Goal: Information Seeking & Learning: Learn about a topic

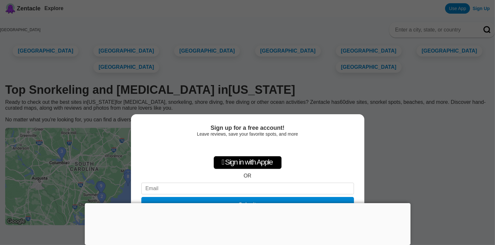
click at [299, 147] on div " Sign in with Apple OR Submit" at bounding box center [247, 177] width 213 height 75
click at [418, 132] on div "Sign up for a free account! Leave reviews, save your favorite spots, and more …" at bounding box center [247, 122] width 495 height 245
click at [54, 85] on div "Sign up for a free account! Leave reviews, save your favorite spots, and more …" at bounding box center [247, 122] width 495 height 245
click at [342, 171] on div " Sign in with Apple OR Submit" at bounding box center [247, 177] width 213 height 75
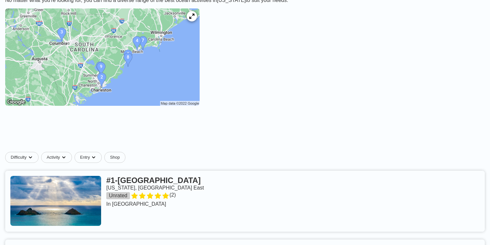
scroll to position [130, 0]
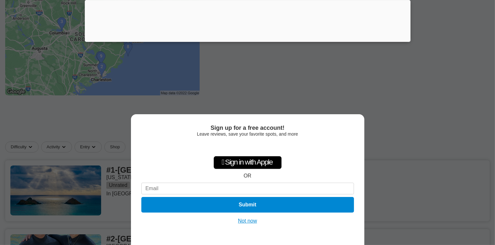
click at [247, 223] on button "Not now" at bounding box center [247, 221] width 23 height 6
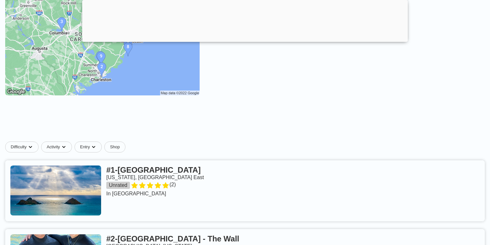
click at [246, 40] on div at bounding box center [245, 40] width 326 height 0
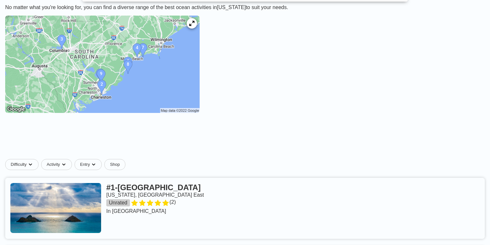
scroll to position [65, 0]
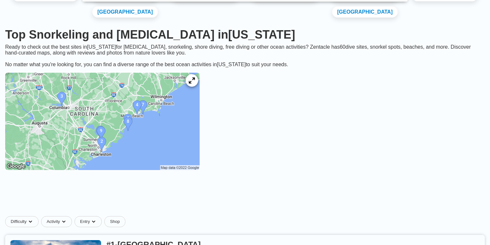
click at [195, 80] on icon at bounding box center [192, 81] width 6 height 6
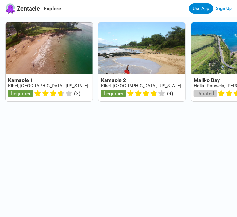
click at [119, 18] on div "Kamaole 1 Kihei, Maui, Hawaii beginner ( 3 ) Kamaole 2 Kihei, Maui, Hawaii begi…" at bounding box center [118, 64] width 237 height 95
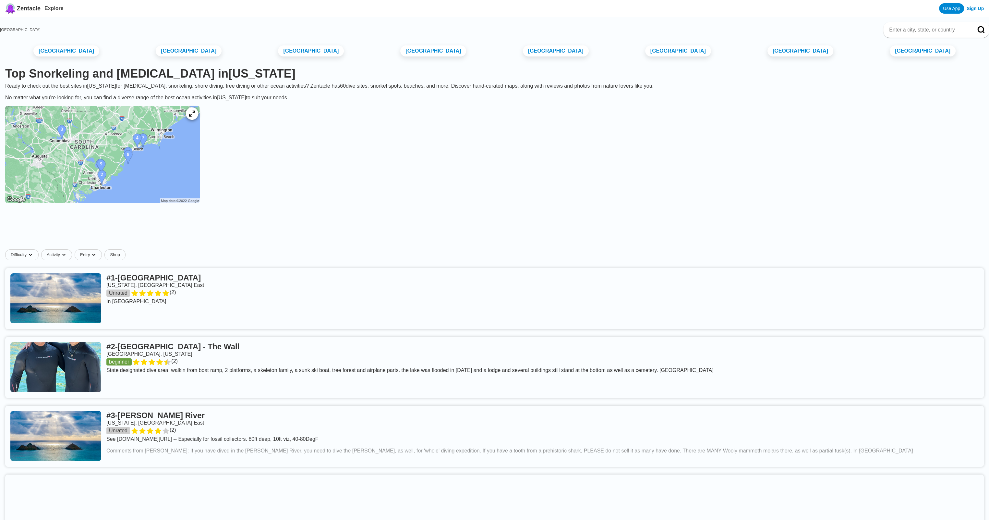
click at [198, 120] on div at bounding box center [192, 113] width 12 height 12
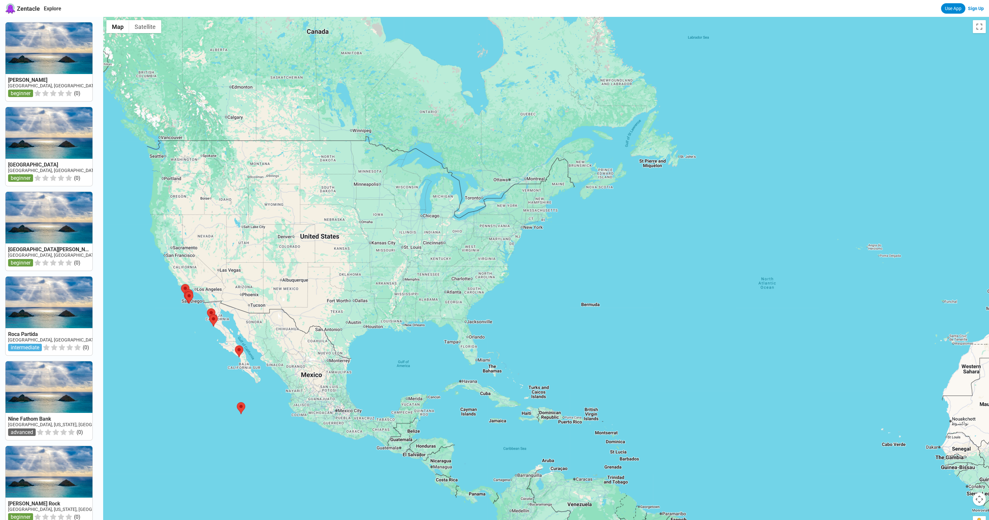
drag, startPoint x: 857, startPoint y: 214, endPoint x: 441, endPoint y: 342, distance: 435.2
click at [441, 342] on div at bounding box center [546, 277] width 886 height 520
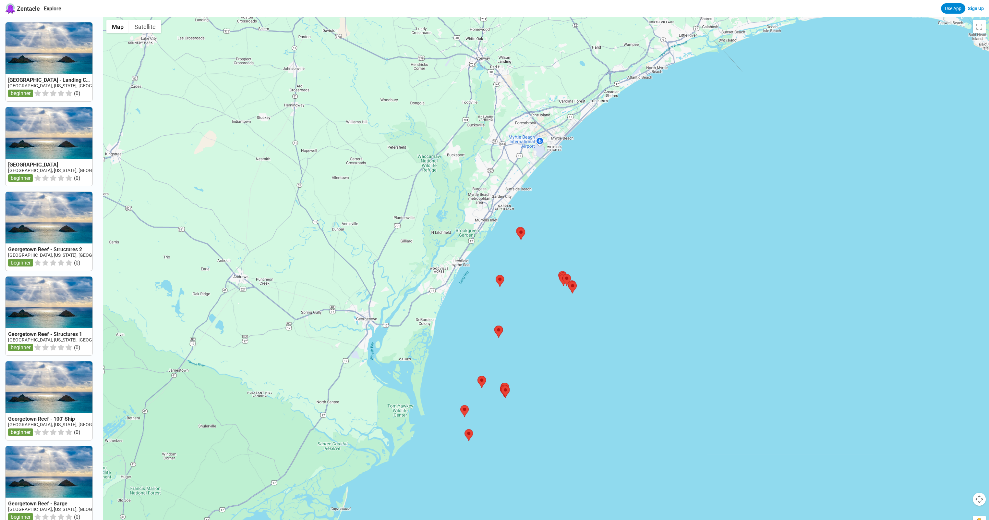
drag, startPoint x: 568, startPoint y: 204, endPoint x: 522, endPoint y: 330, distance: 133.9
click at [522, 330] on div at bounding box center [546, 277] width 886 height 520
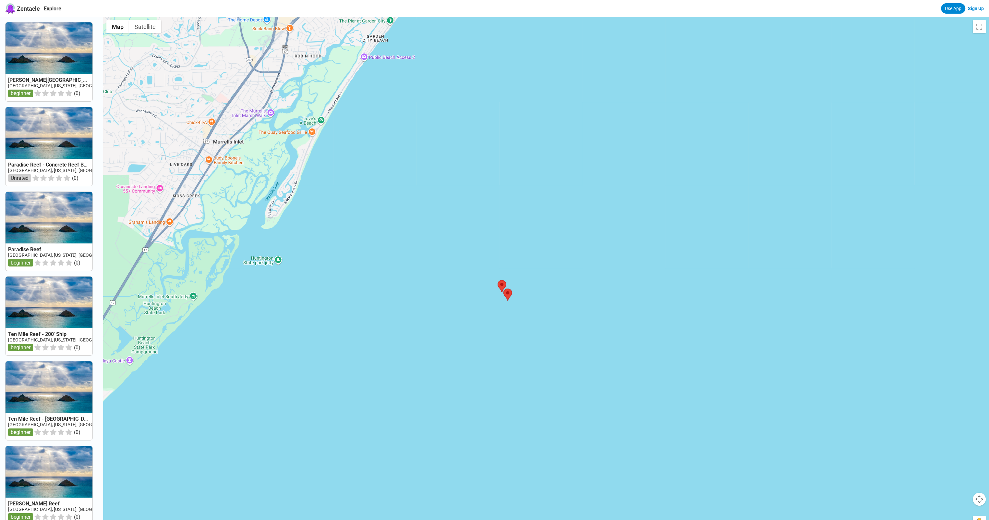
drag, startPoint x: 520, startPoint y: 219, endPoint x: 480, endPoint y: 477, distance: 260.9
click at [480, 477] on div at bounding box center [546, 277] width 886 height 520
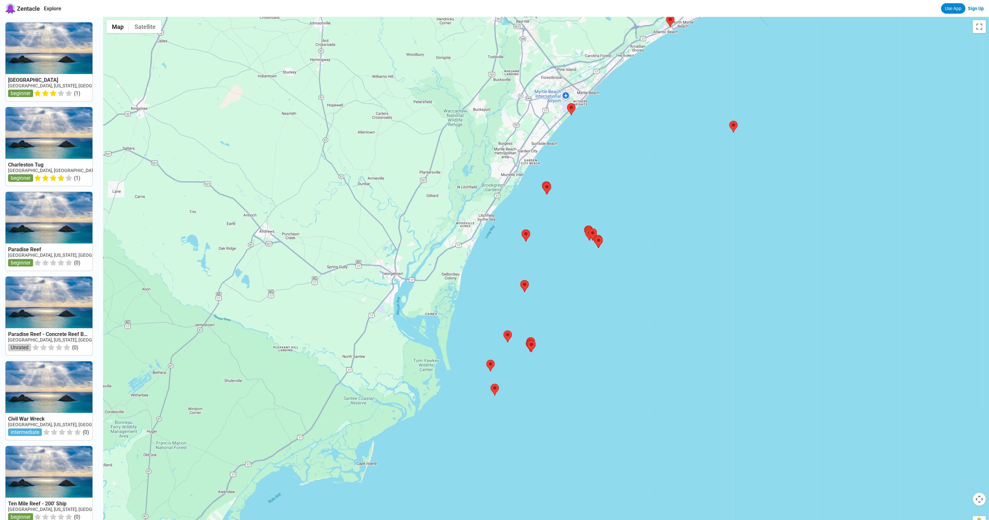
drag, startPoint x: 461, startPoint y: 489, endPoint x: 510, endPoint y: 298, distance: 197.9
click at [510, 298] on div at bounding box center [546, 277] width 886 height 520
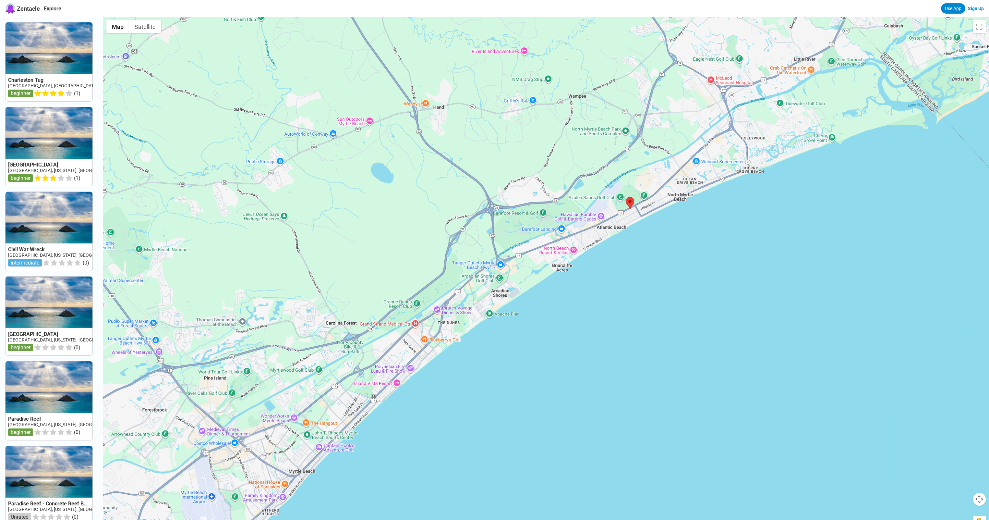
drag, startPoint x: 669, startPoint y: 66, endPoint x: 621, endPoint y: 265, distance: 205.3
click at [621, 265] on div at bounding box center [546, 277] width 886 height 520
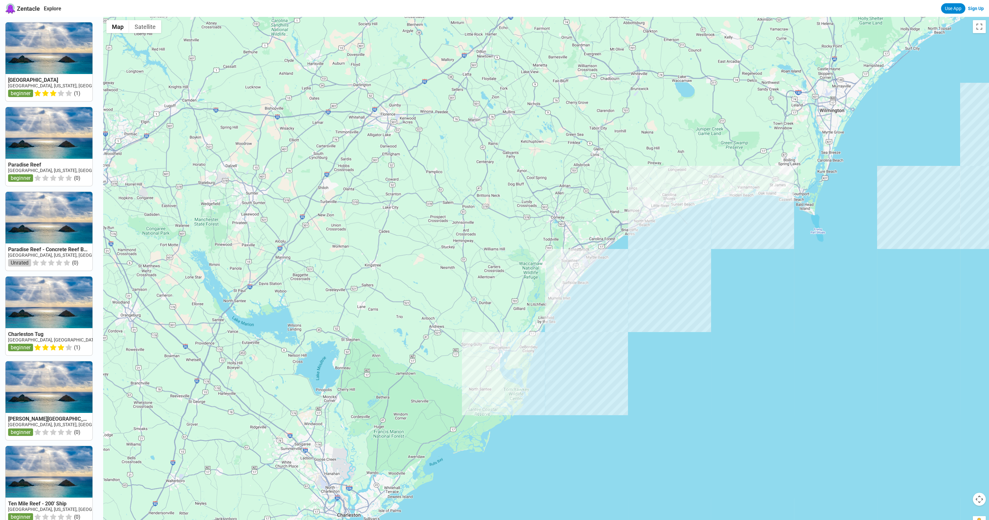
drag, startPoint x: 830, startPoint y: 450, endPoint x: 691, endPoint y: 308, distance: 197.9
click at [691, 308] on div at bounding box center [546, 277] width 886 height 520
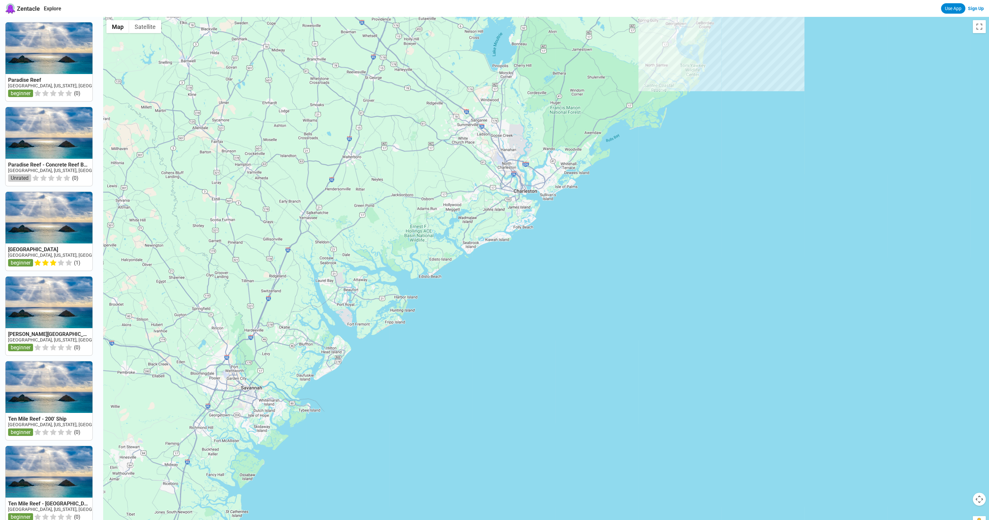
drag, startPoint x: 579, startPoint y: 429, endPoint x: 758, endPoint y: 107, distance: 368.1
click at [758, 107] on div at bounding box center [546, 277] width 886 height 520
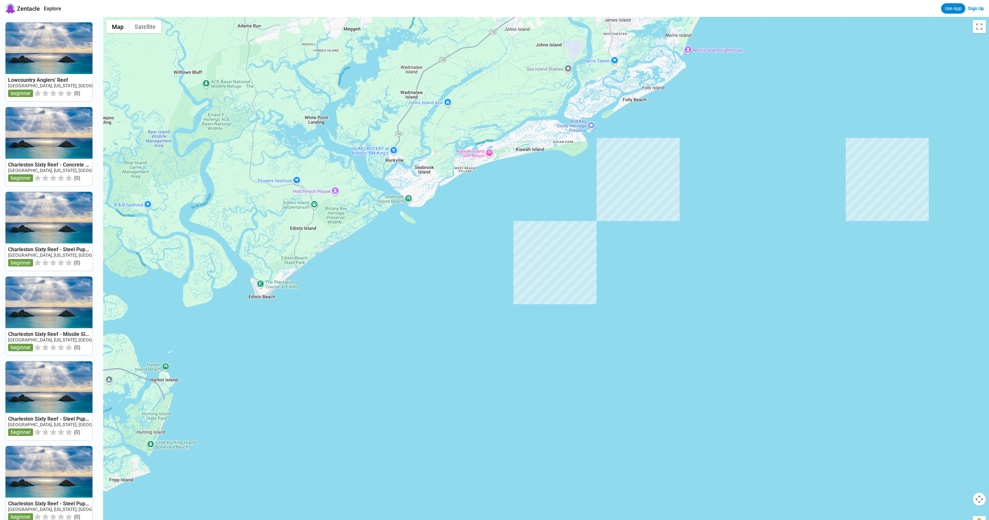
drag, startPoint x: 251, startPoint y: 349, endPoint x: 446, endPoint y: 280, distance: 207.5
click at [446, 280] on div at bounding box center [546, 277] width 886 height 520
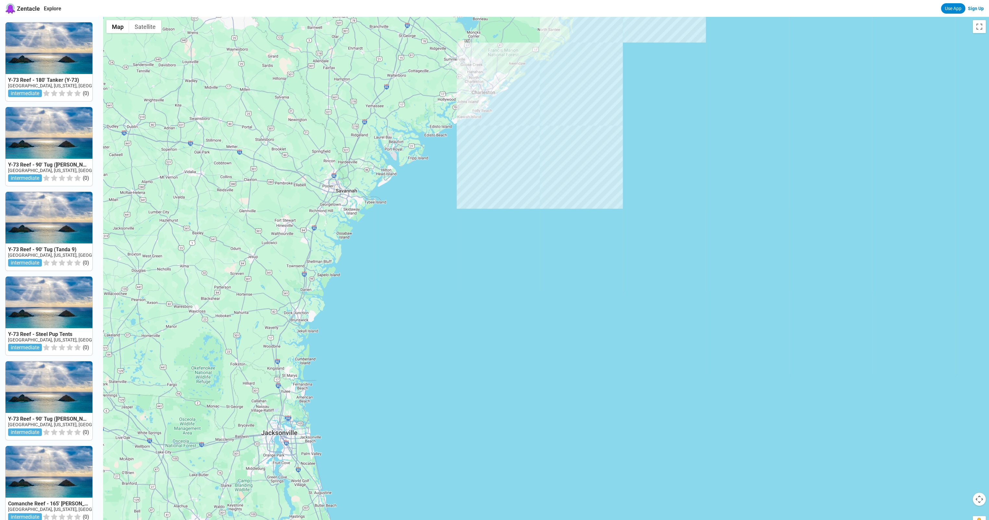
drag, startPoint x: 450, startPoint y: 370, endPoint x: 462, endPoint y: 222, distance: 149.0
click at [462, 222] on div at bounding box center [546, 277] width 886 height 520
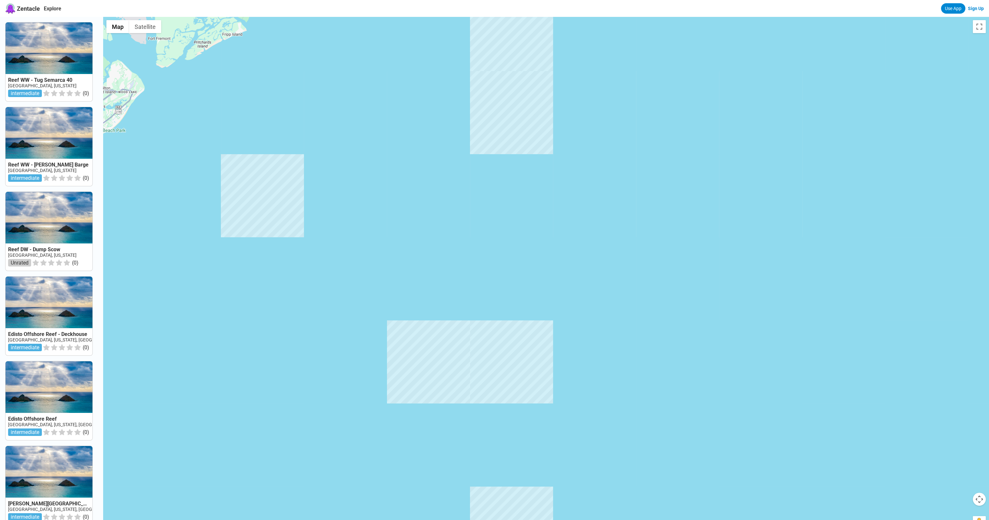
drag, startPoint x: 517, startPoint y: 177, endPoint x: 531, endPoint y: 261, distance: 85.6
click at [531, 262] on div at bounding box center [546, 277] width 886 height 520
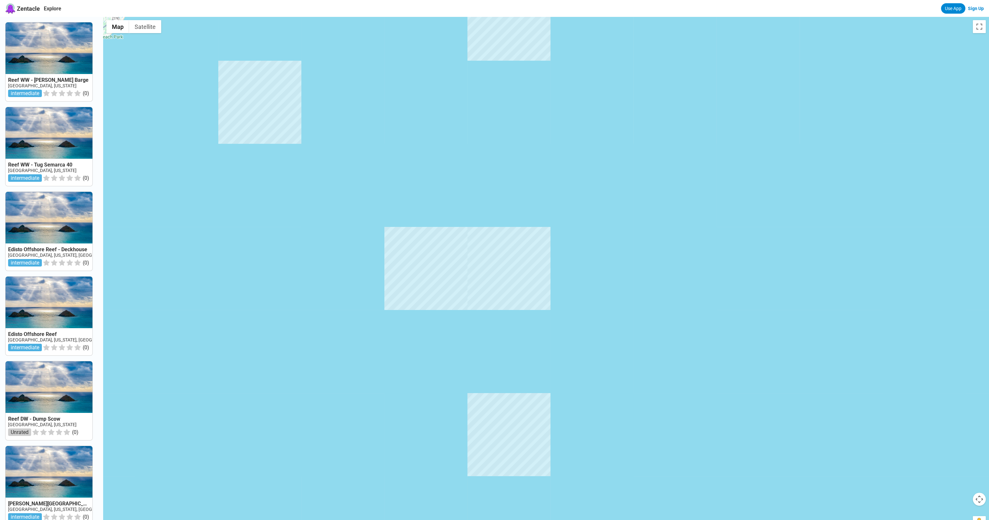
drag, startPoint x: 529, startPoint y: 250, endPoint x: 533, endPoint y: 156, distance: 93.5
click at [533, 156] on div at bounding box center [546, 277] width 886 height 520
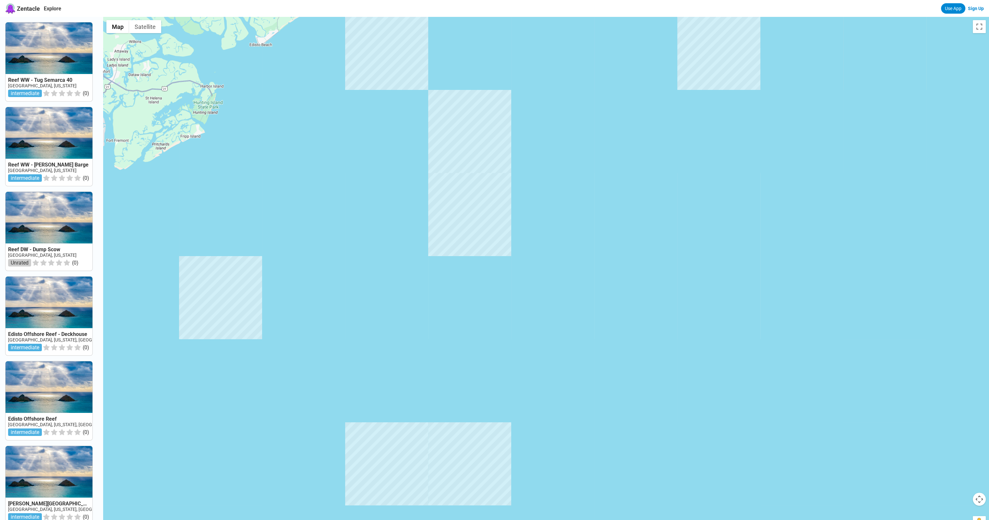
drag, startPoint x: 542, startPoint y: 266, endPoint x: 457, endPoint y: 244, distance: 88.5
click at [499, 446] on div at bounding box center [546, 277] width 886 height 520
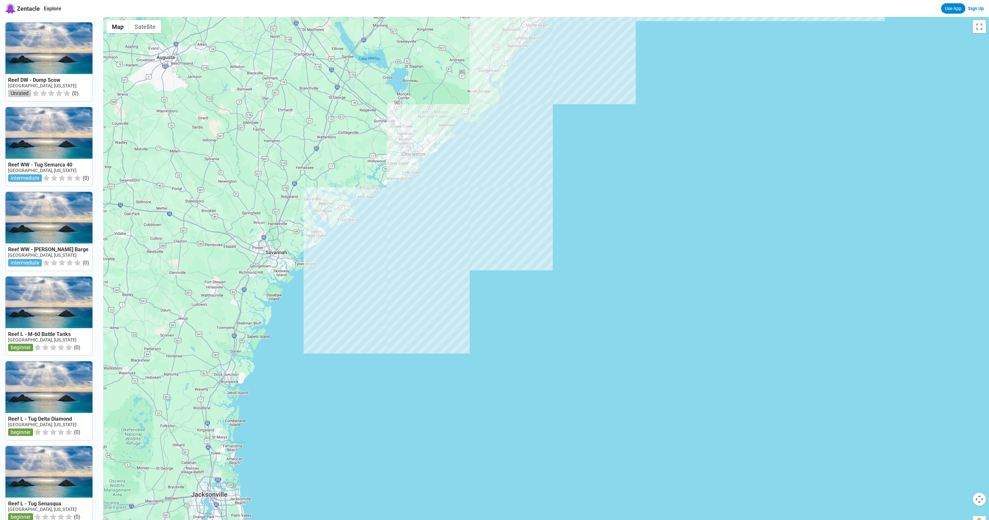
drag, startPoint x: 521, startPoint y: 133, endPoint x: 443, endPoint y: 235, distance: 128.0
click at [443, 235] on div at bounding box center [546, 277] width 886 height 520
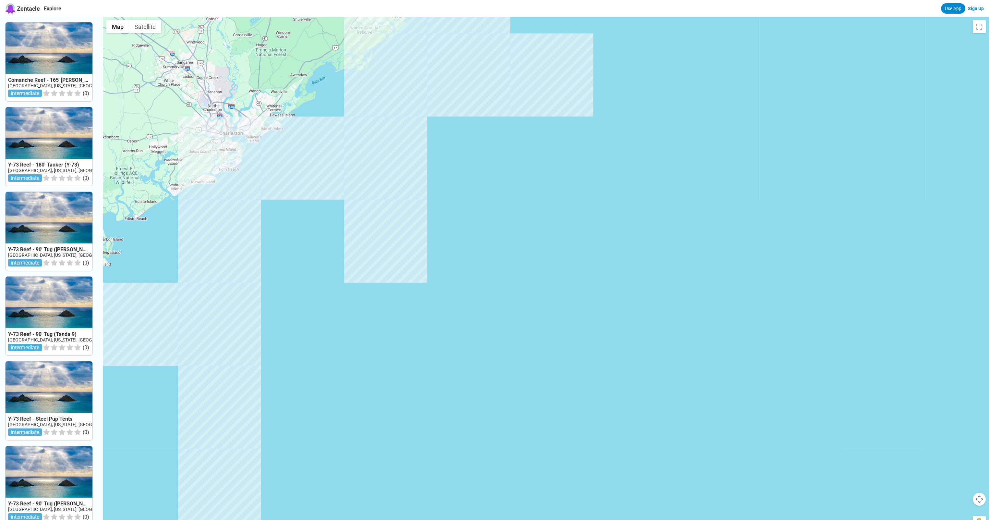
drag, startPoint x: 297, startPoint y: 185, endPoint x: 296, endPoint y: 191, distance: 6.2
click at [296, 191] on div at bounding box center [546, 277] width 886 height 520
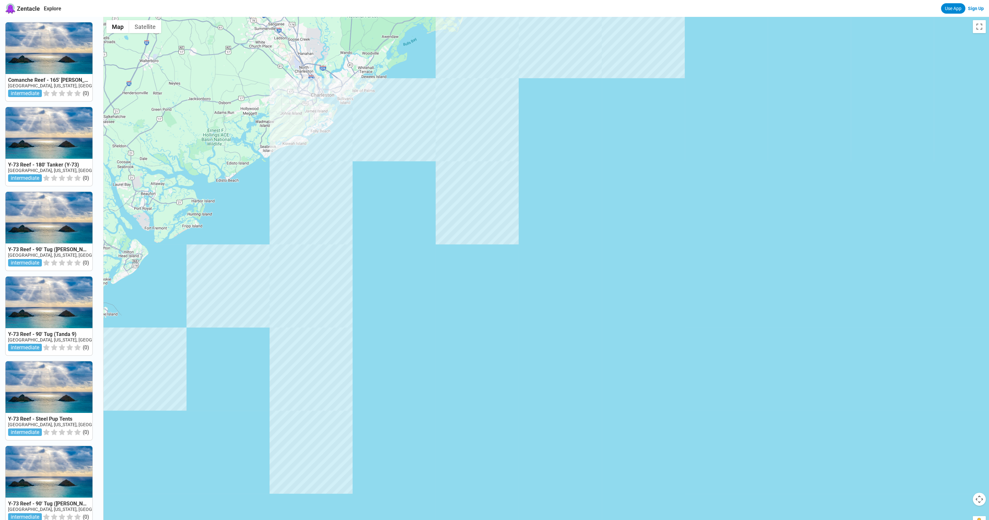
drag, startPoint x: 303, startPoint y: 282, endPoint x: 397, endPoint y: 241, distance: 102.1
click at [397, 241] on div at bounding box center [546, 277] width 886 height 520
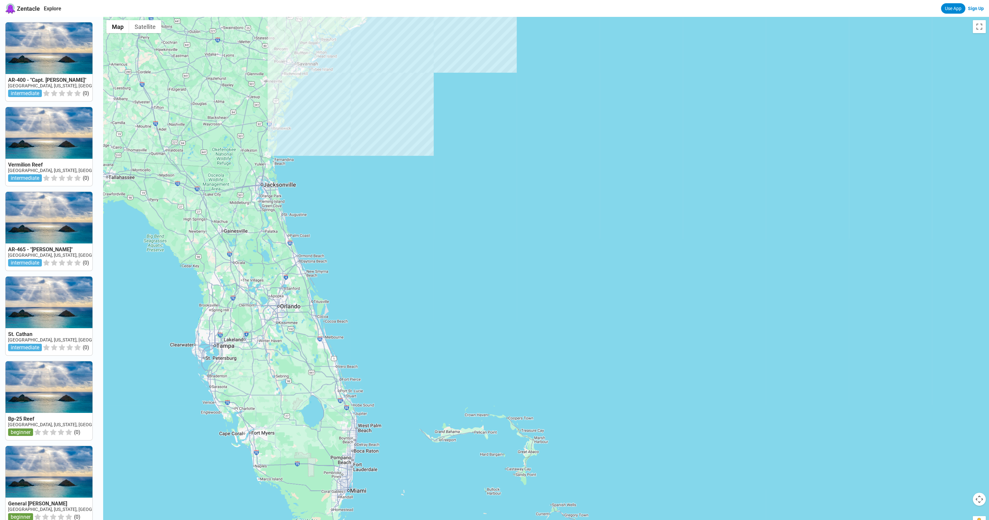
drag, startPoint x: 403, startPoint y: 430, endPoint x: 391, endPoint y: 217, distance: 213.4
click at [391, 217] on div at bounding box center [546, 277] width 886 height 520
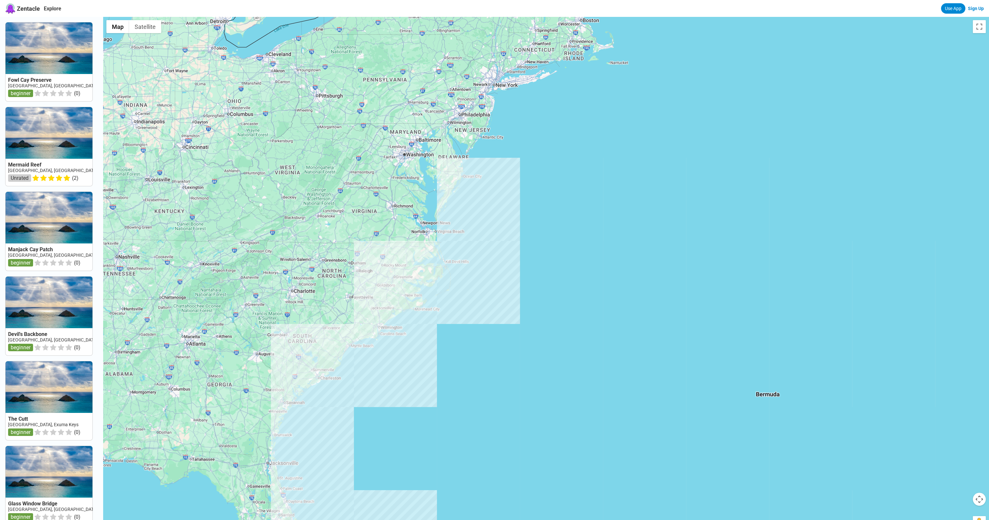
drag, startPoint x: 441, startPoint y: 178, endPoint x: 380, endPoint y: 387, distance: 218.2
click at [390, 397] on div at bounding box center [546, 277] width 886 height 520
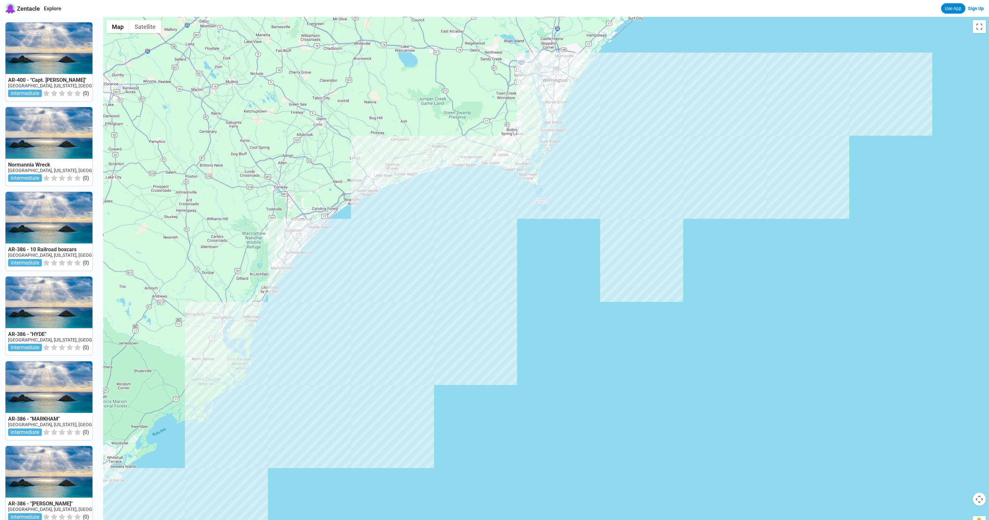
drag, startPoint x: 293, startPoint y: 269, endPoint x: 430, endPoint y: 263, distance: 137.3
click at [430, 263] on div at bounding box center [546, 277] width 886 height 520
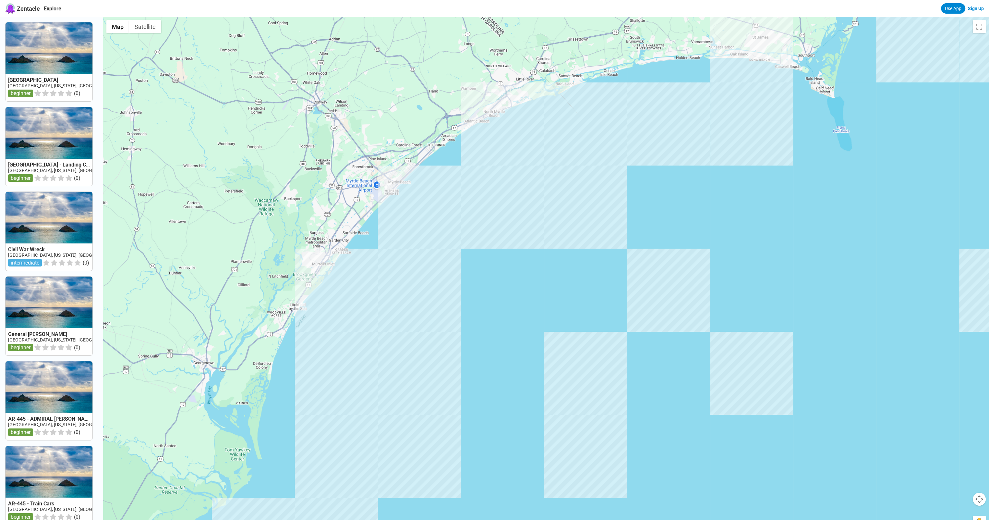
drag, startPoint x: 341, startPoint y: 296, endPoint x: 413, endPoint y: 259, distance: 81.2
click at [413, 259] on div at bounding box center [546, 277] width 886 height 520
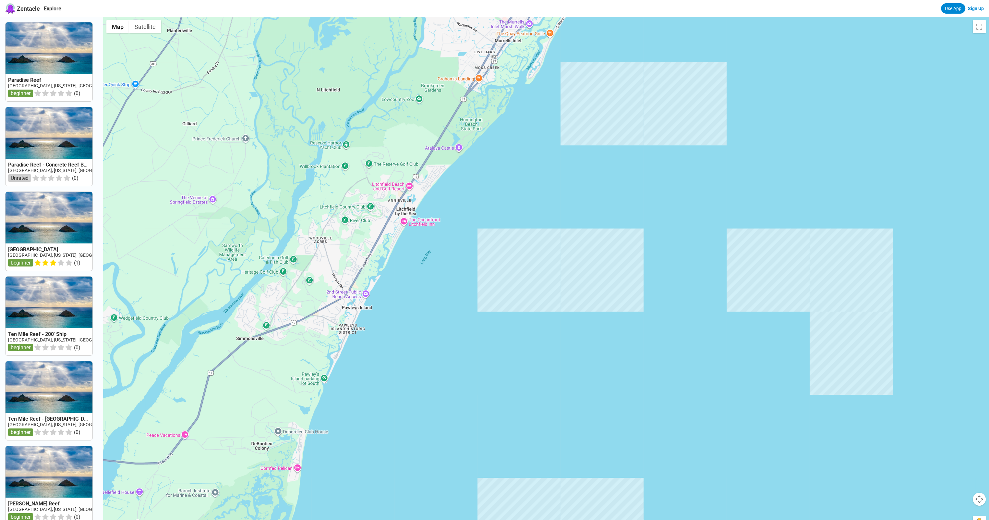
drag, startPoint x: 369, startPoint y: 318, endPoint x: 571, endPoint y: 107, distance: 292.0
click at [571, 107] on div at bounding box center [546, 277] width 886 height 520
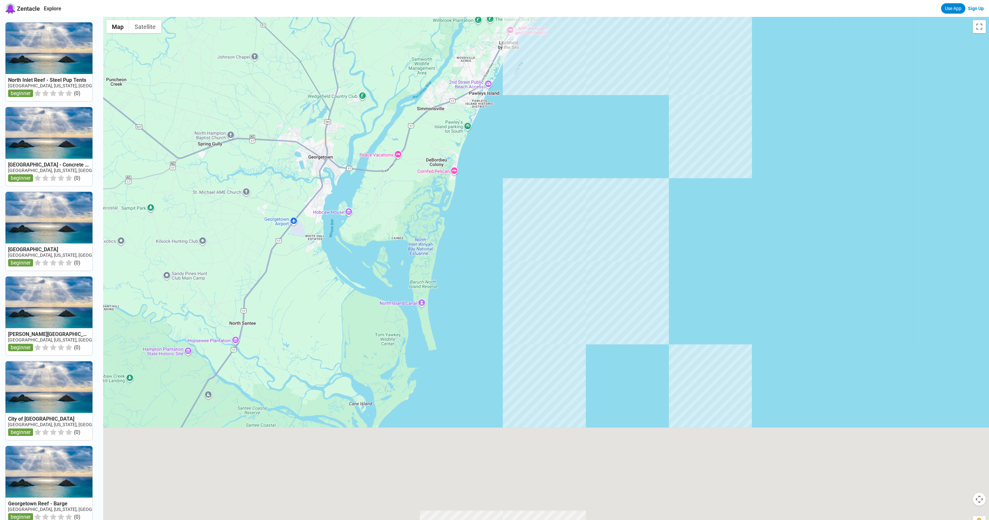
drag, startPoint x: 475, startPoint y: 363, endPoint x: 496, endPoint y: 246, distance: 118.8
click at [496, 246] on div at bounding box center [546, 277] width 886 height 520
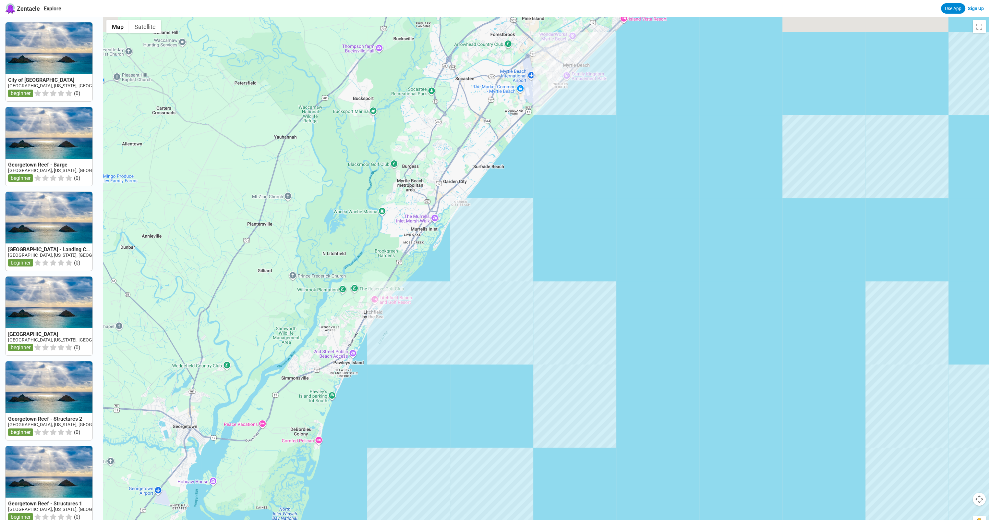
drag, startPoint x: 503, startPoint y: 178, endPoint x: 372, endPoint y: 423, distance: 278.3
click at [370, 438] on div at bounding box center [546, 277] width 886 height 520
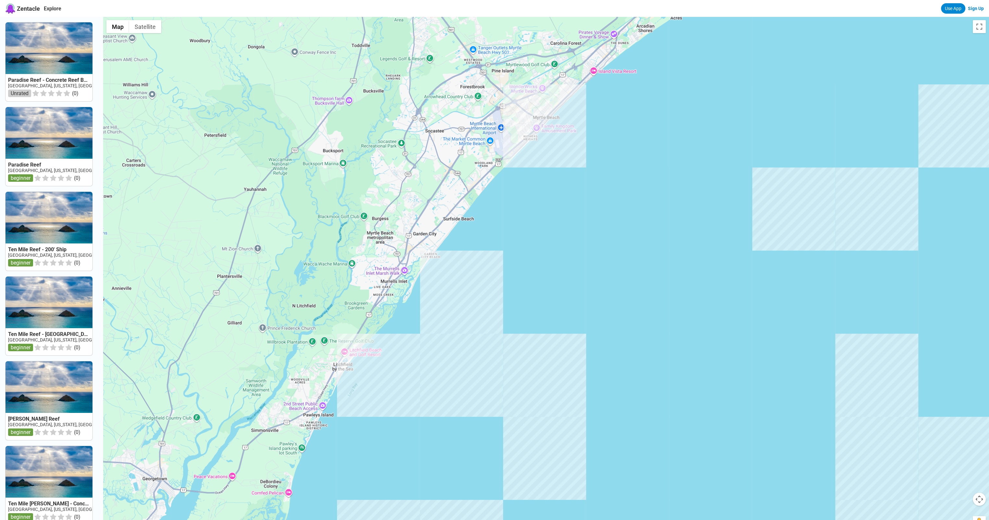
drag, startPoint x: 518, startPoint y: 201, endPoint x: 488, endPoint y: 255, distance: 61.6
click at [488, 255] on div at bounding box center [546, 277] width 886 height 520
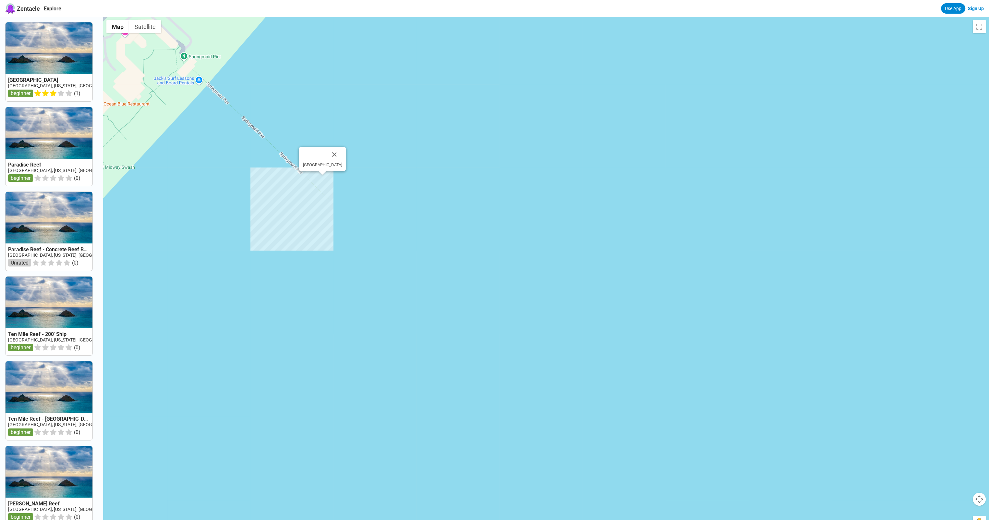
click at [325, 183] on div "[GEOGRAPHIC_DATA]" at bounding box center [546, 277] width 886 height 520
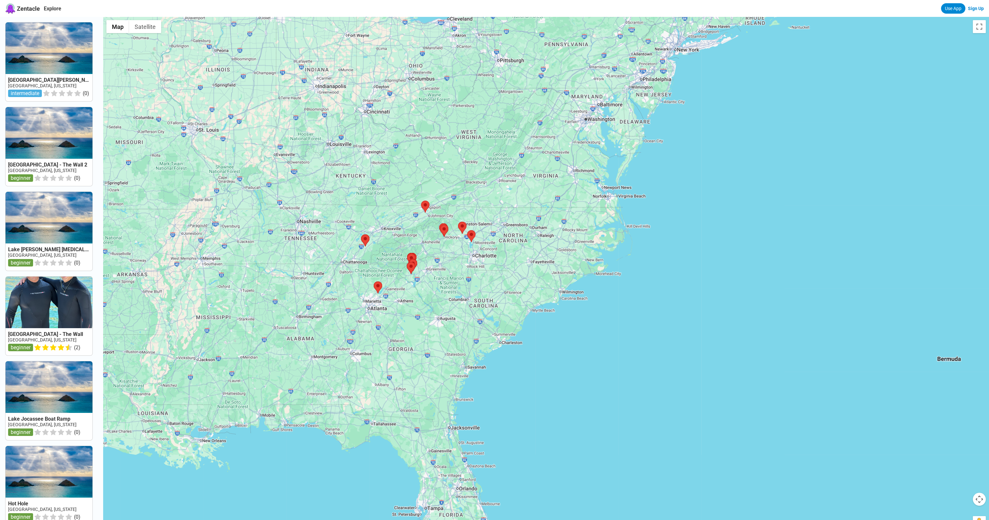
drag, startPoint x: 667, startPoint y: 355, endPoint x: 497, endPoint y: 327, distance: 172.2
click at [545, 333] on div at bounding box center [546, 277] width 886 height 520
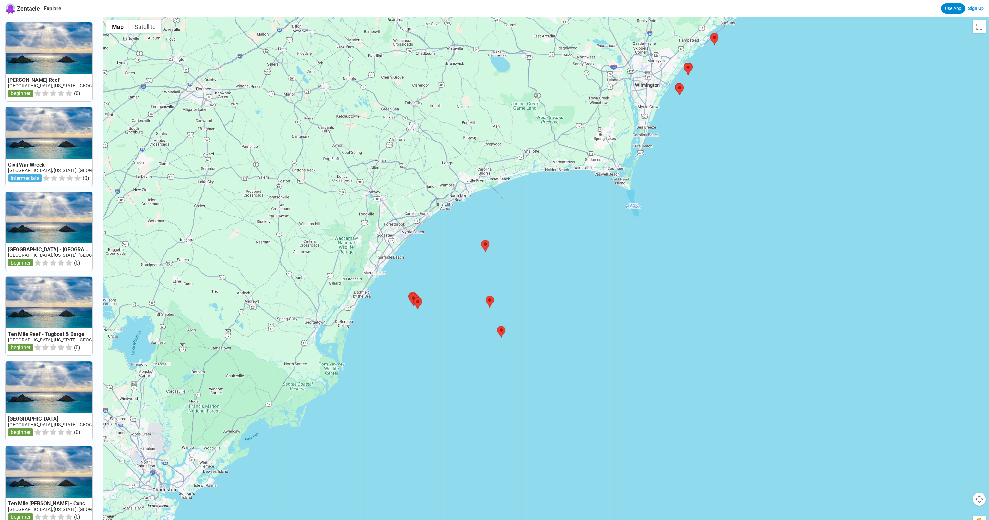
drag, startPoint x: 666, startPoint y: 221, endPoint x: 586, endPoint y: 237, distance: 82.0
click at [586, 237] on div at bounding box center [546, 277] width 886 height 520
